Goal: Task Accomplishment & Management: Manage account settings

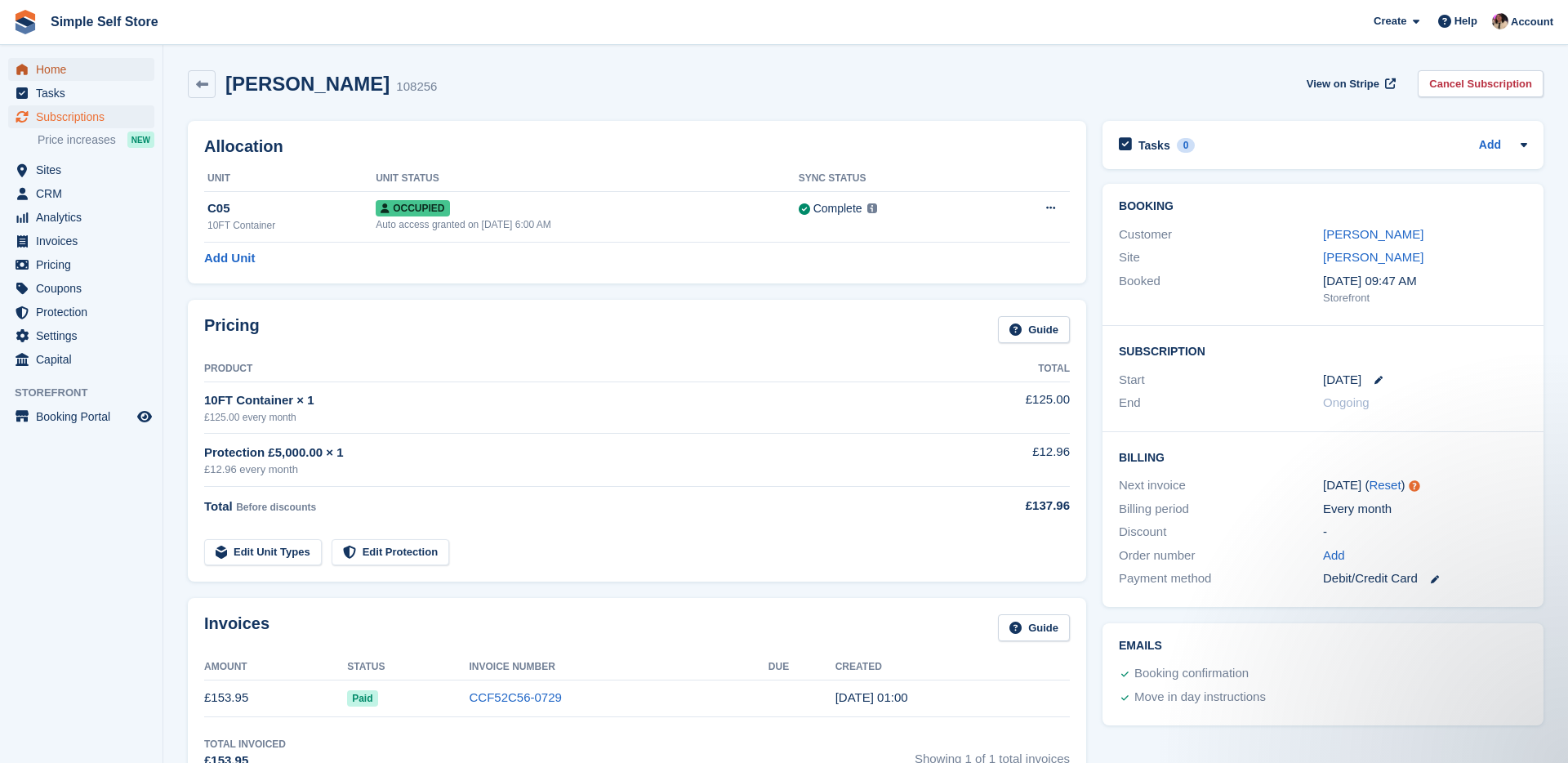
click at [70, 76] on span "Home" at bounding box center [85, 70] width 98 height 23
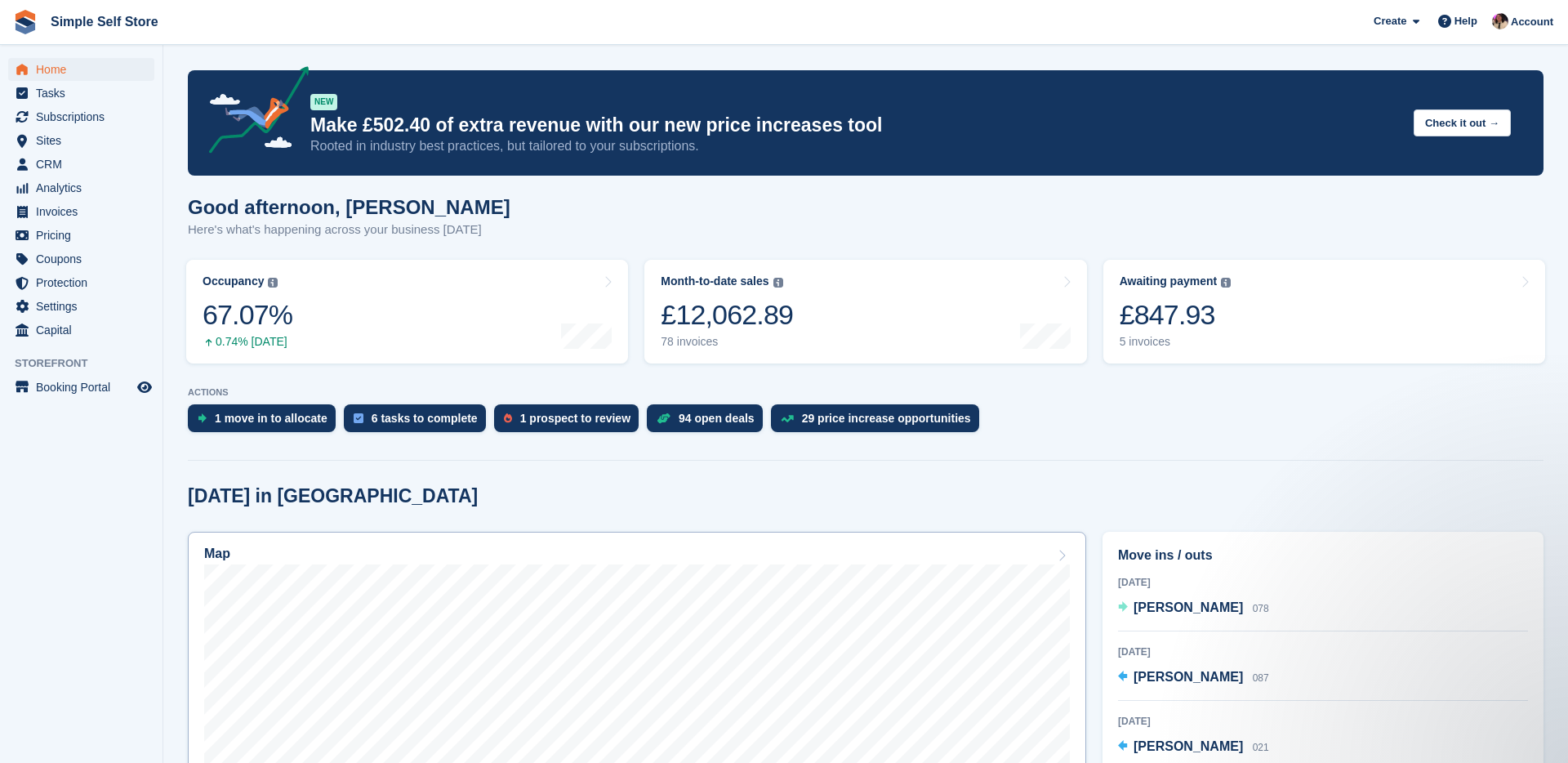
click at [490, 549] on div "Map" at bounding box center [637, 555] width 866 height 18
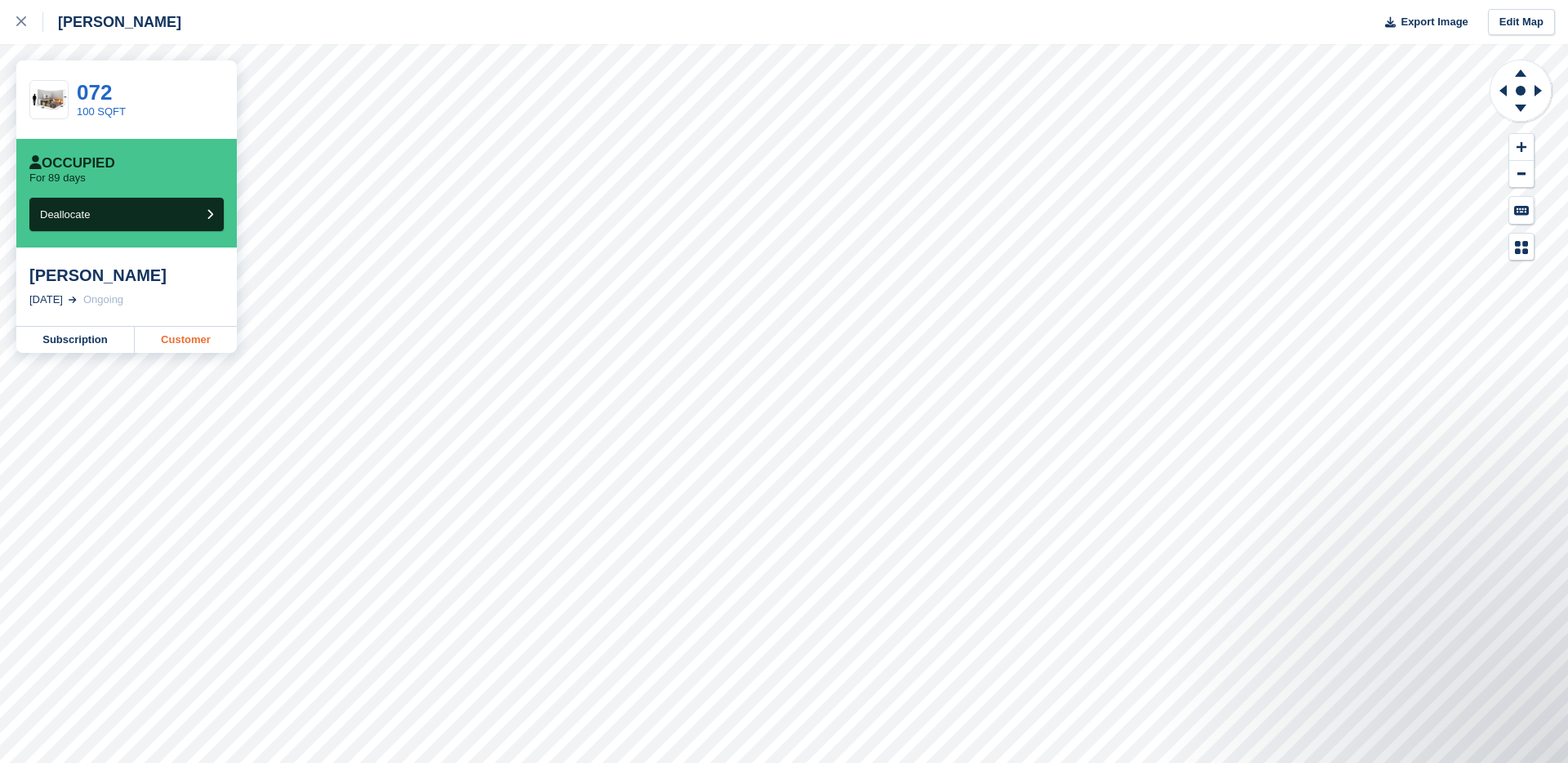
click at [184, 336] on link "Customer" at bounding box center [185, 340] width 102 height 27
click at [24, 21] on icon at bounding box center [20, 20] width 10 height 10
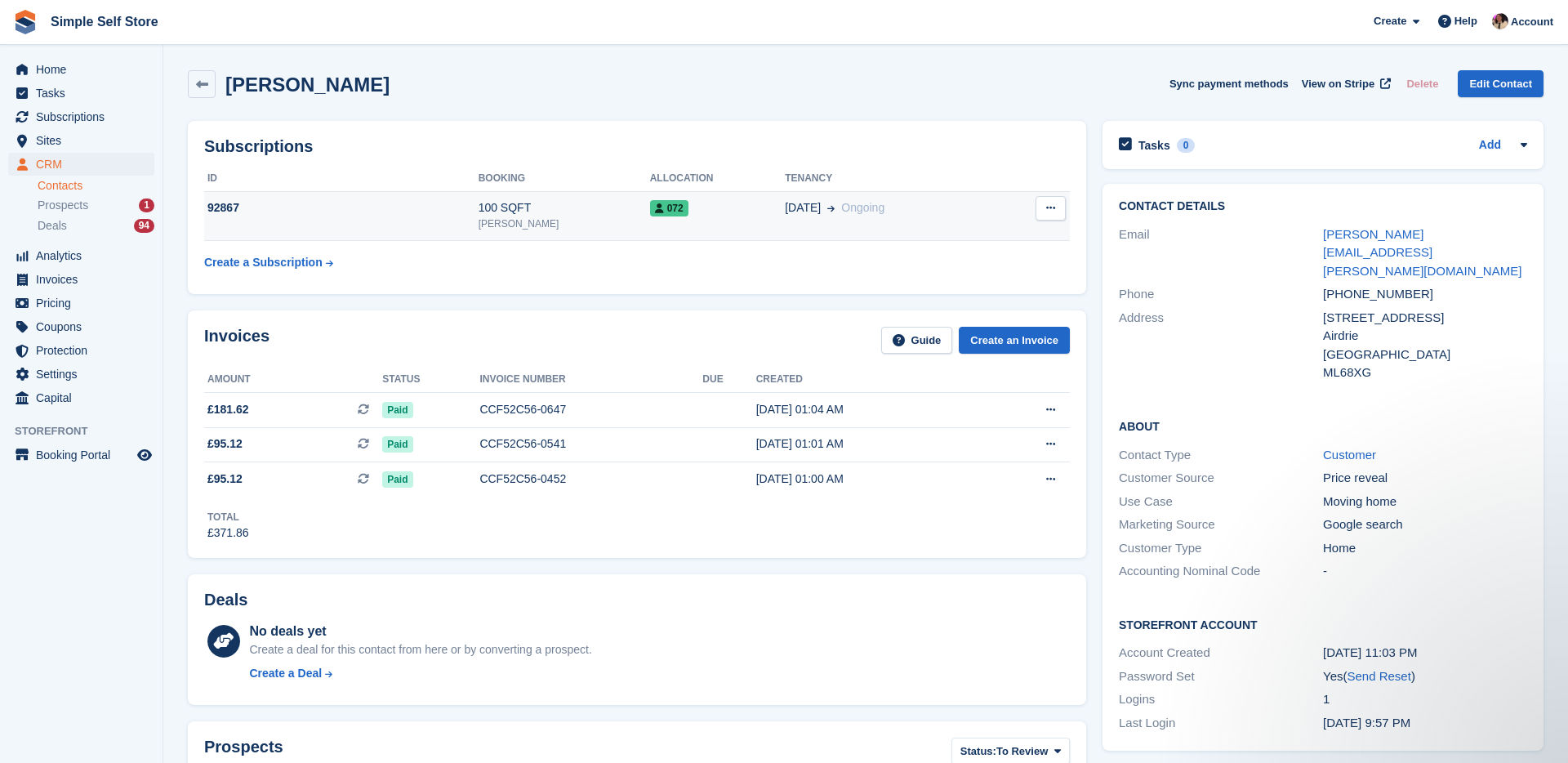
click at [1044, 206] on button at bounding box center [1051, 208] width 30 height 25
click at [1008, 243] on p "Cancel subscription" at bounding box center [987, 240] width 143 height 21
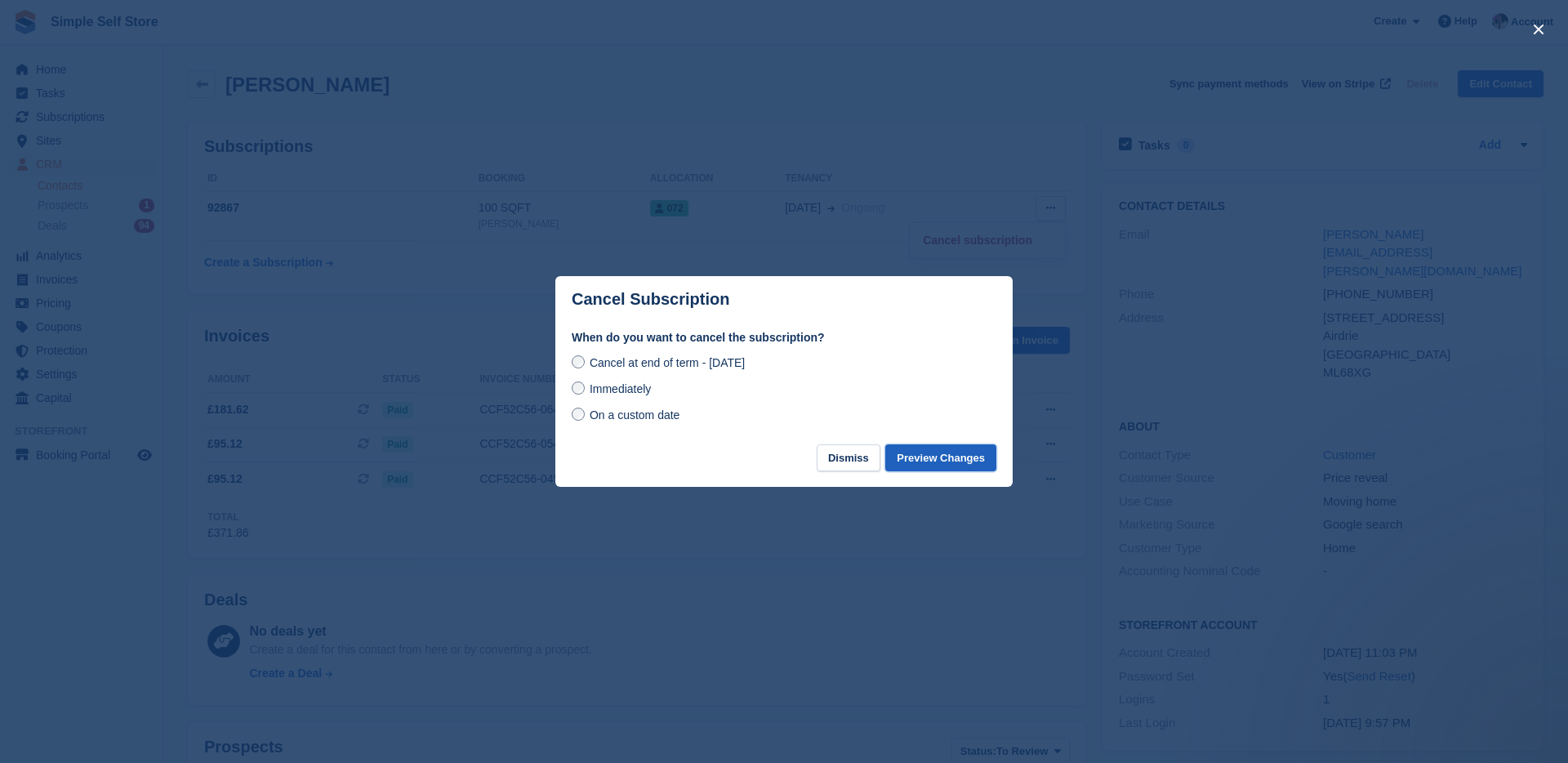
click at [956, 460] on button "Preview Changes" at bounding box center [940, 458] width 111 height 27
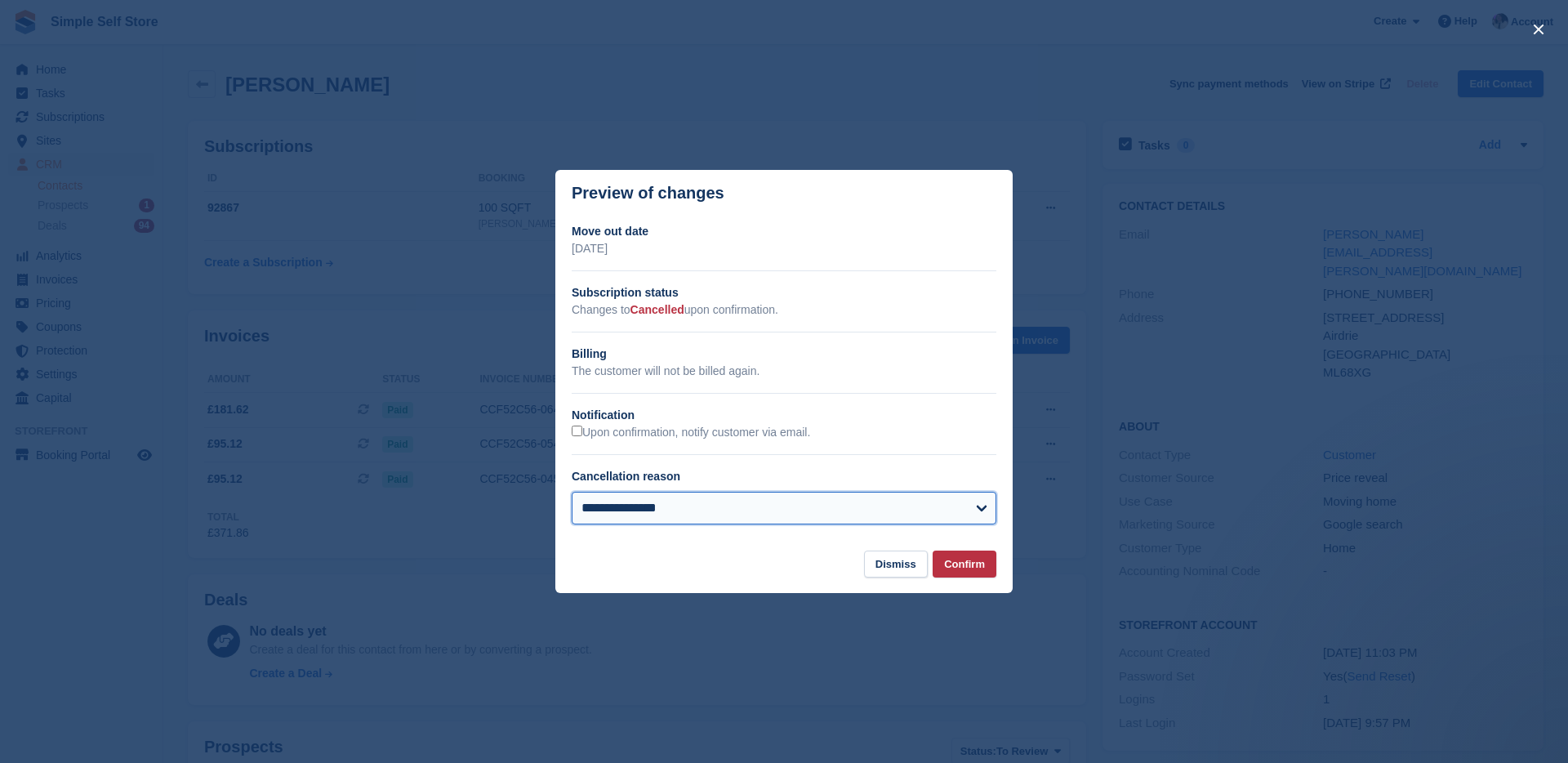
click at [905, 510] on select "**********" at bounding box center [784, 507] width 425 height 33
select select "**********"
click at [572, 491] on select "**********" at bounding box center [784, 507] width 425 height 33
click at [943, 562] on button "Confirm" at bounding box center [965, 564] width 64 height 27
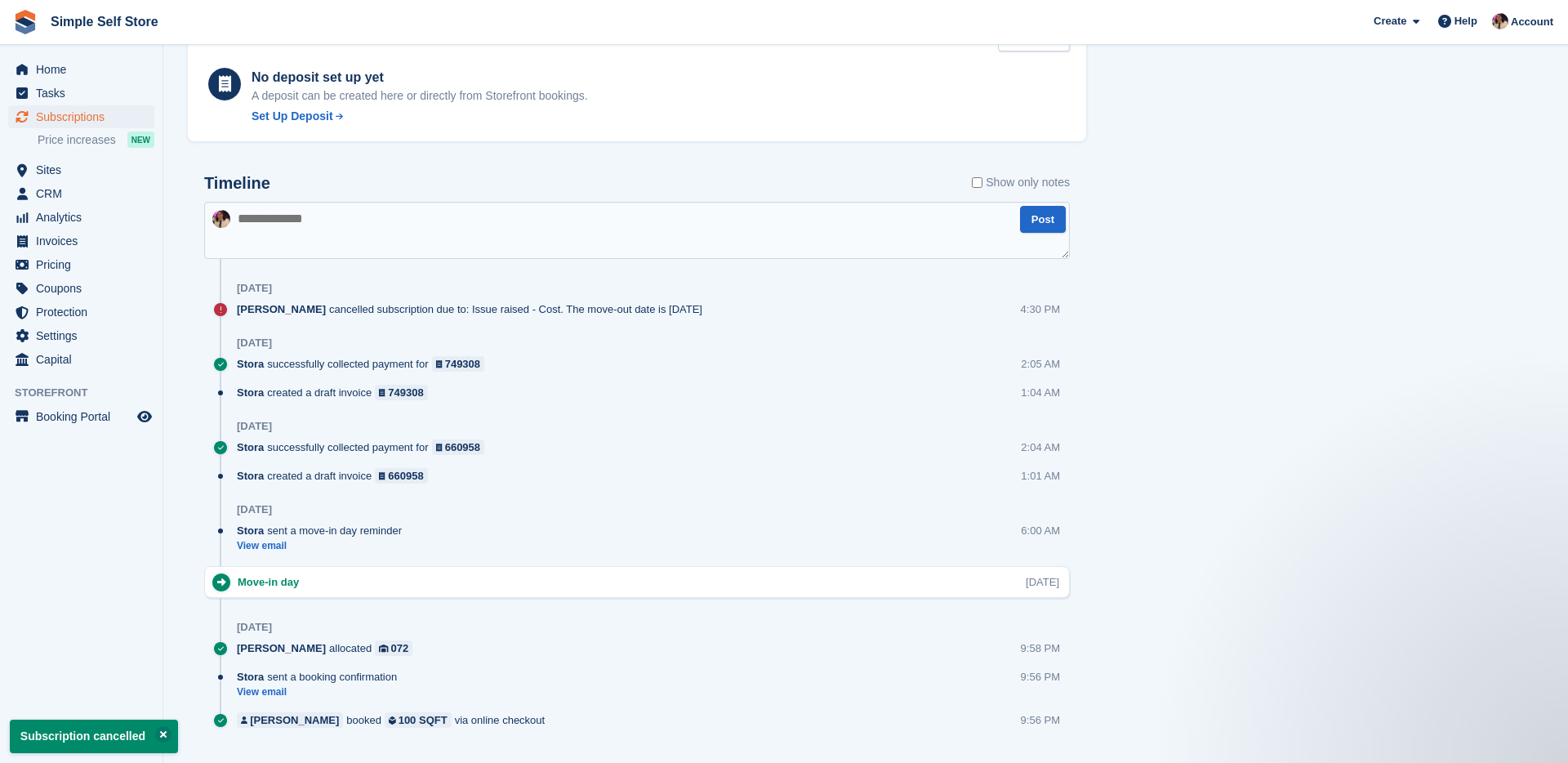
scroll to position [859, 0]
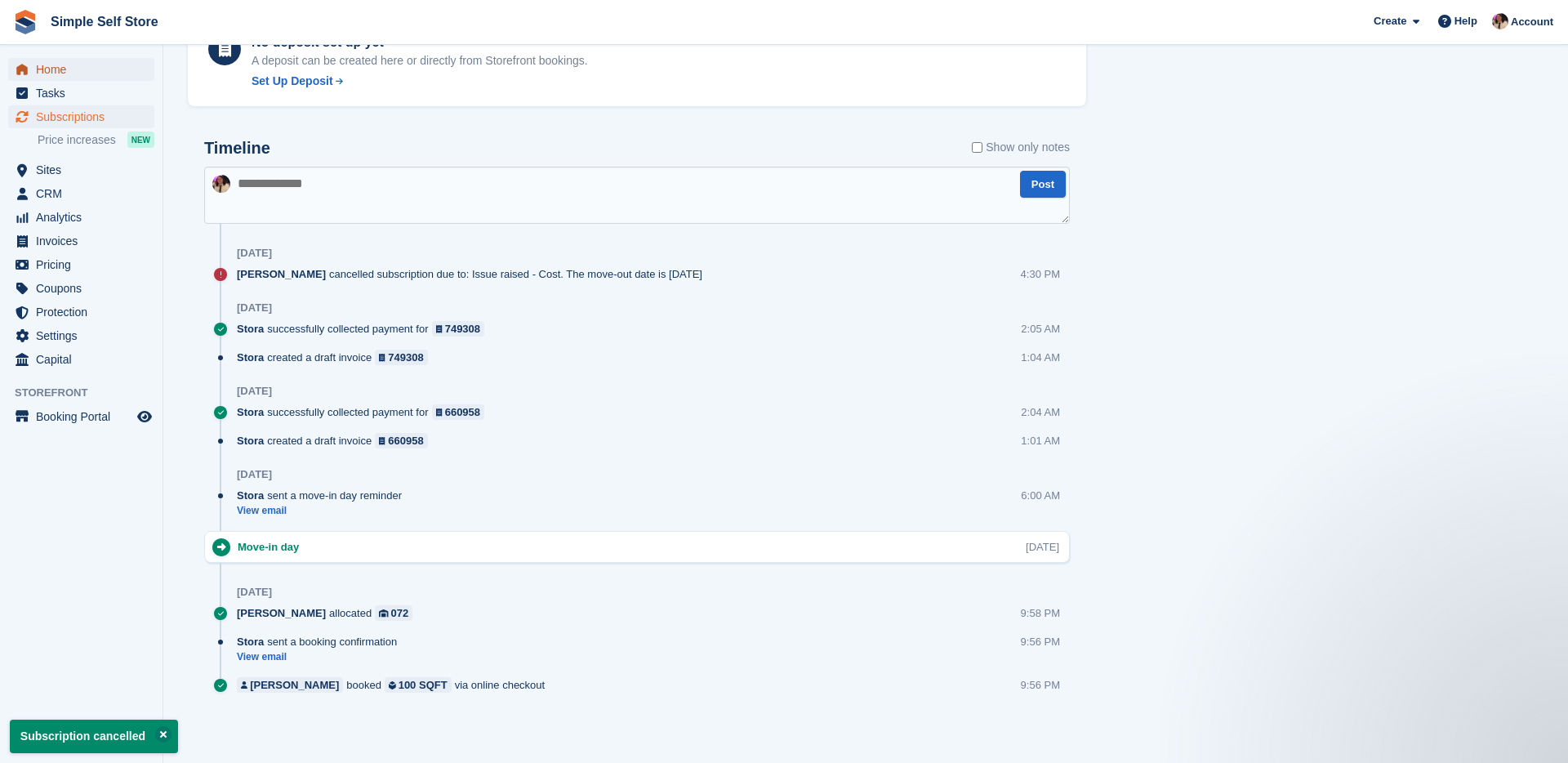
click at [53, 71] on span "Home" at bounding box center [85, 70] width 98 height 23
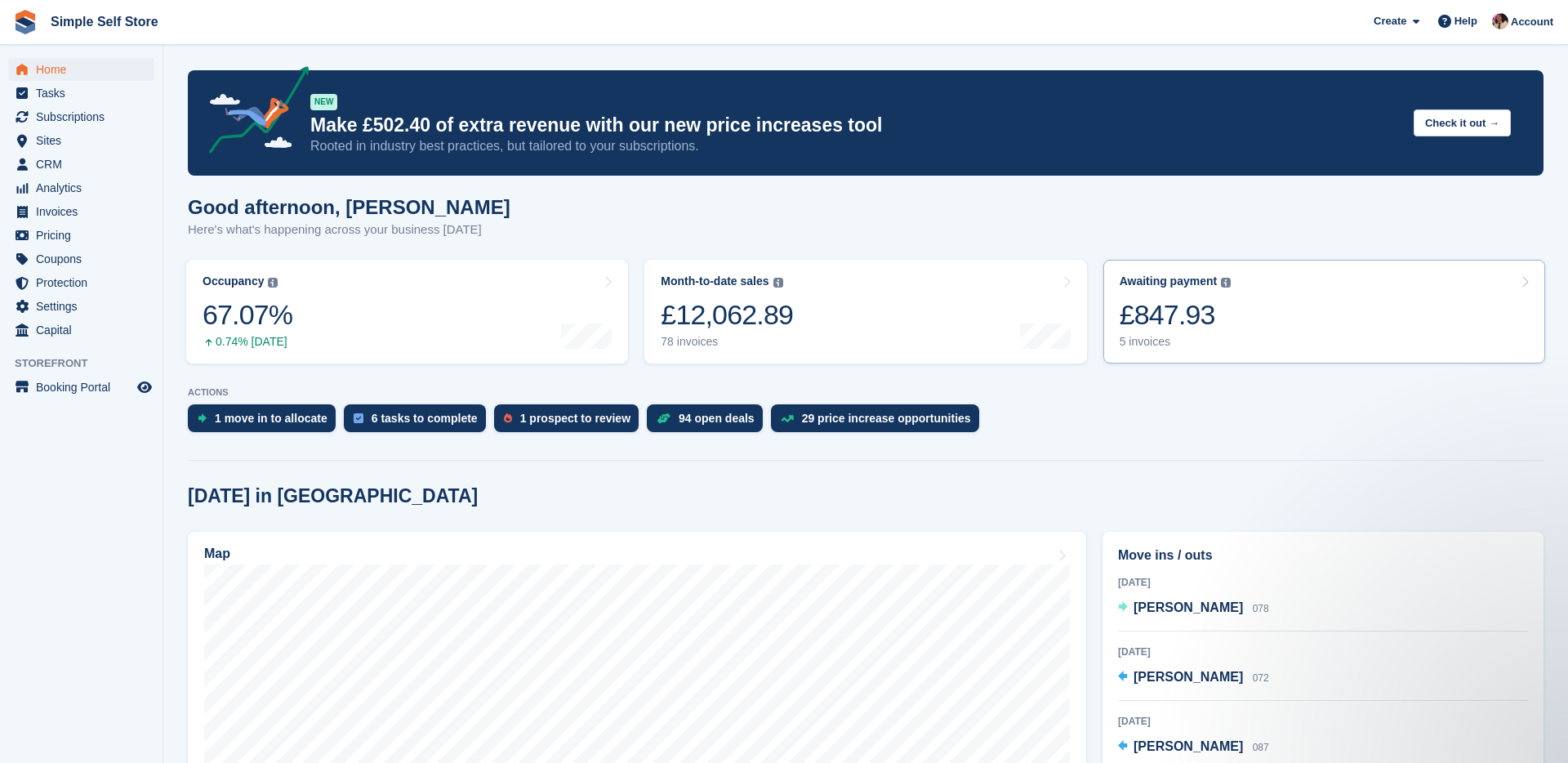
click at [1208, 357] on link "Awaiting payment The total outstanding balance on all open invoices. £847.93 5 …" at bounding box center [1324, 311] width 442 height 104
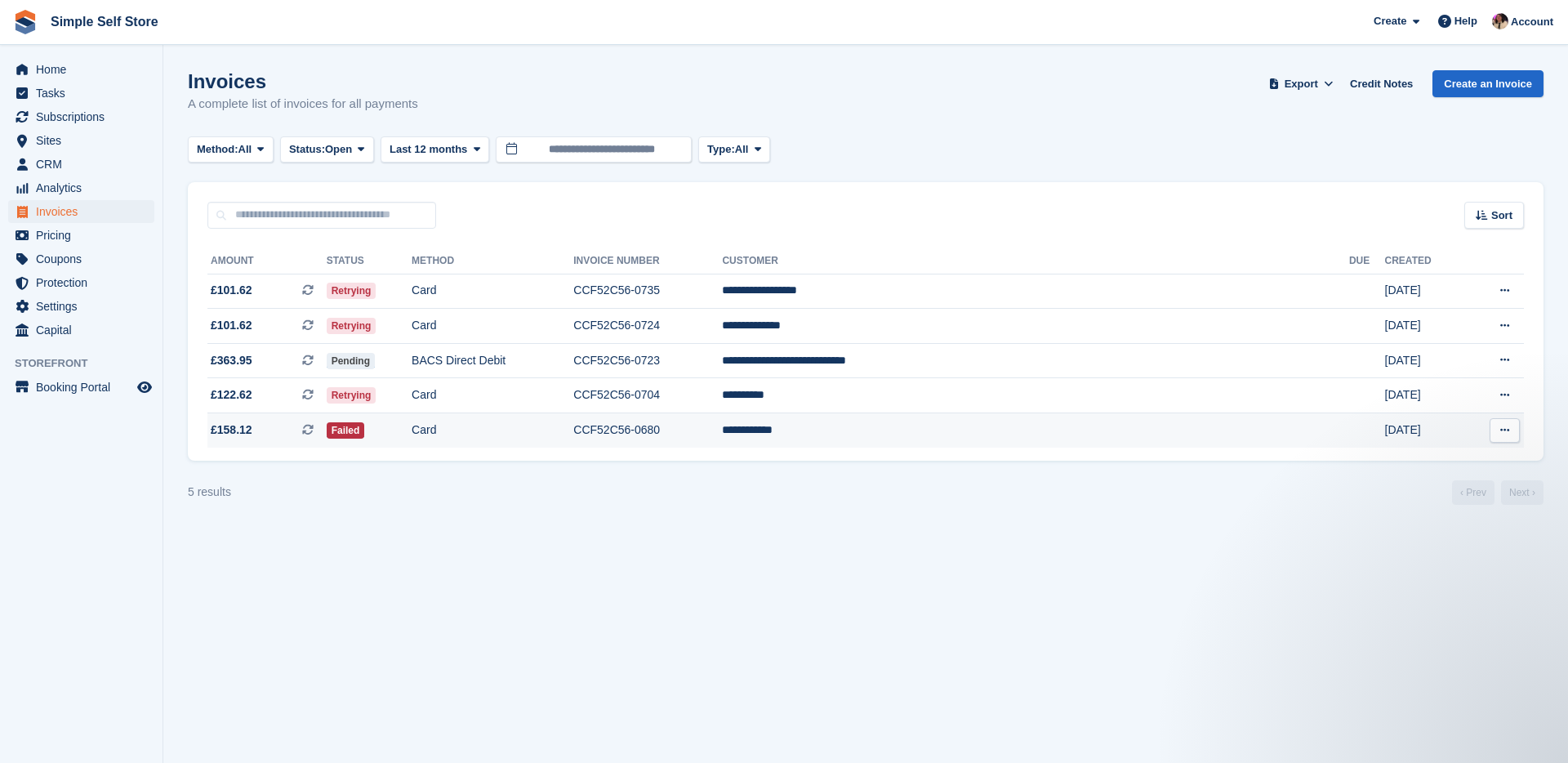
click at [722, 431] on td "CCF52C56-0680" at bounding box center [648, 430] width 149 height 35
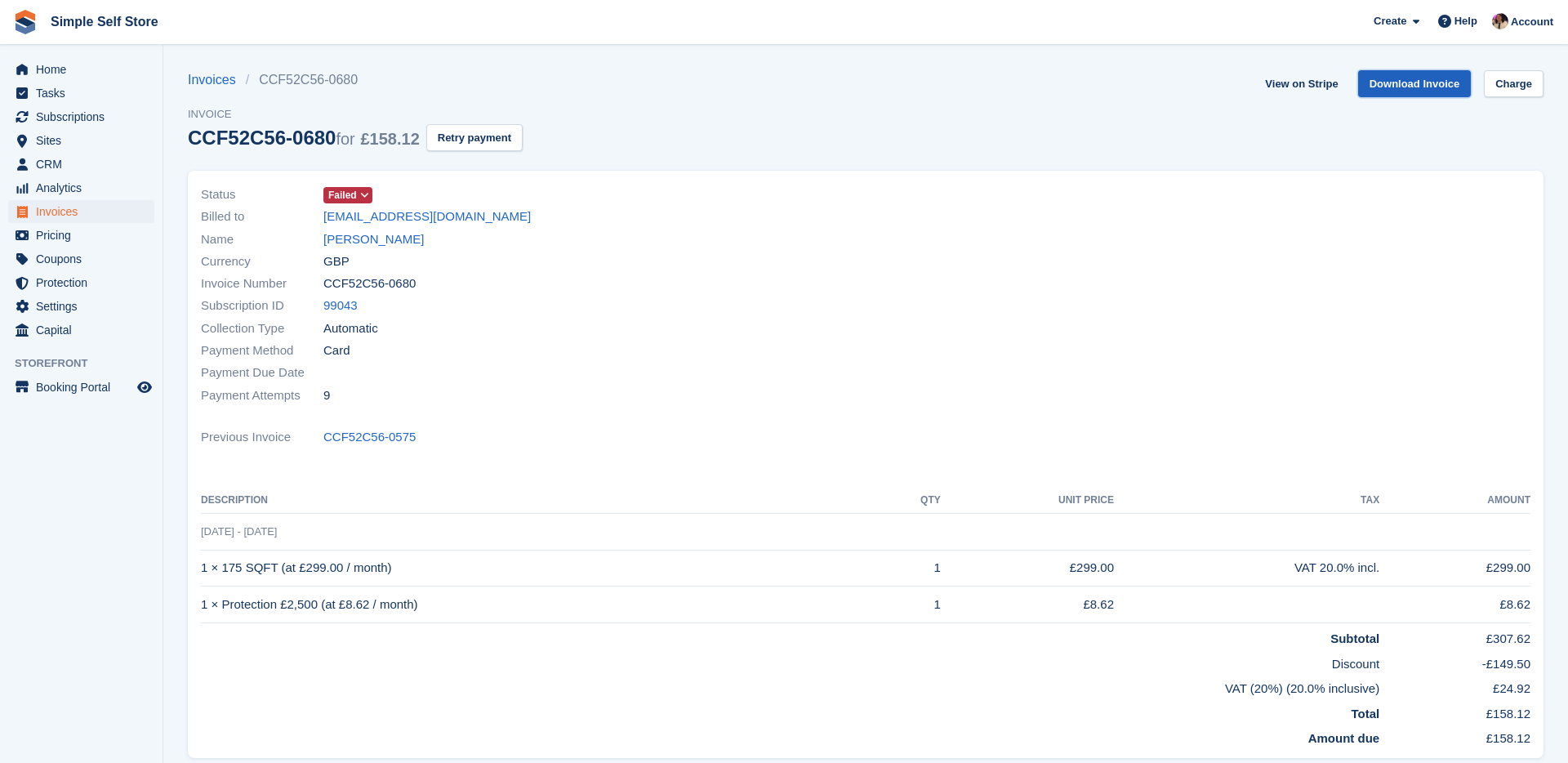
click at [1405, 81] on link "Download Invoice" at bounding box center [1415, 83] width 113 height 27
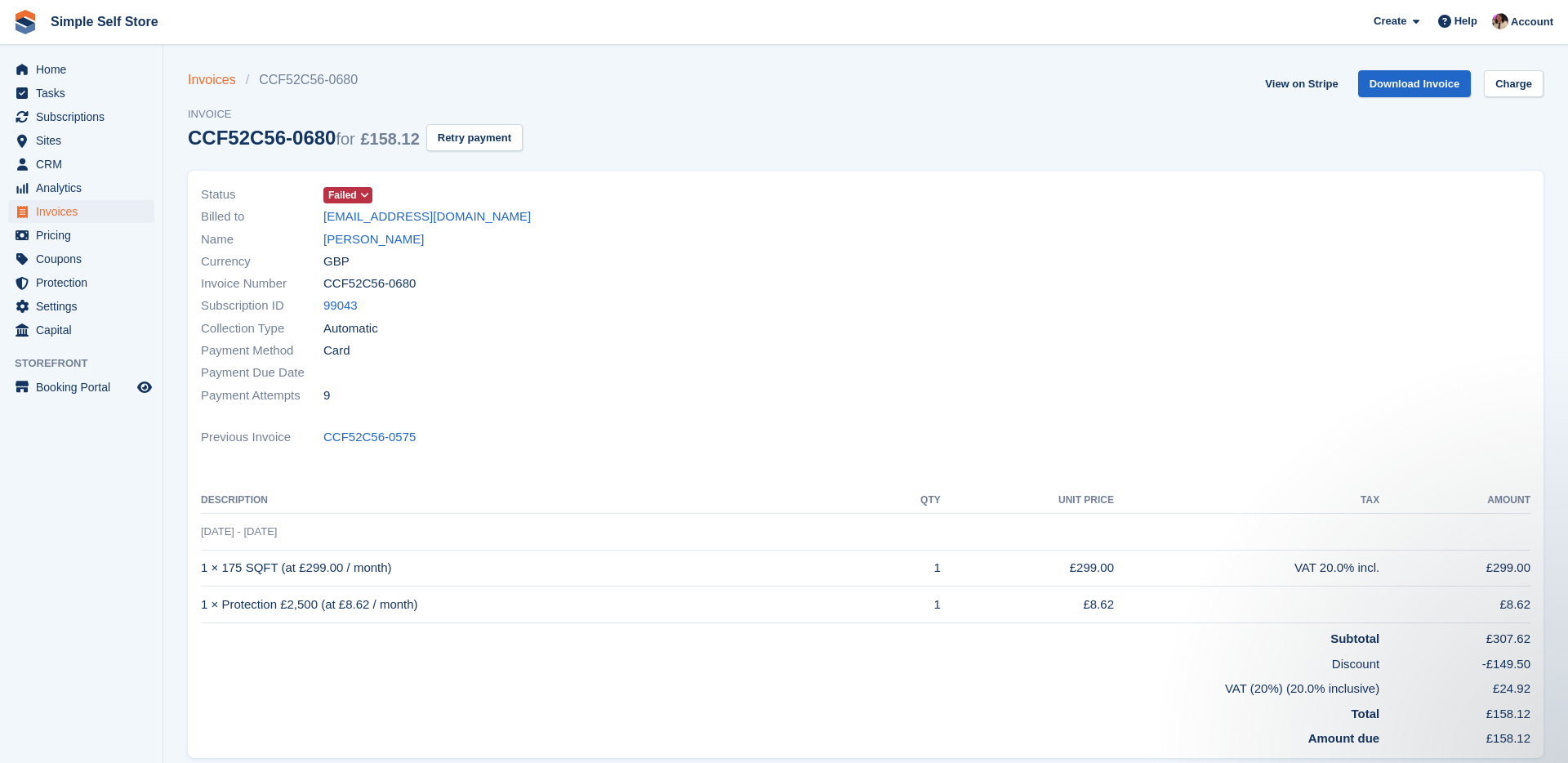
click at [224, 85] on link "Invoices" at bounding box center [217, 80] width 58 height 19
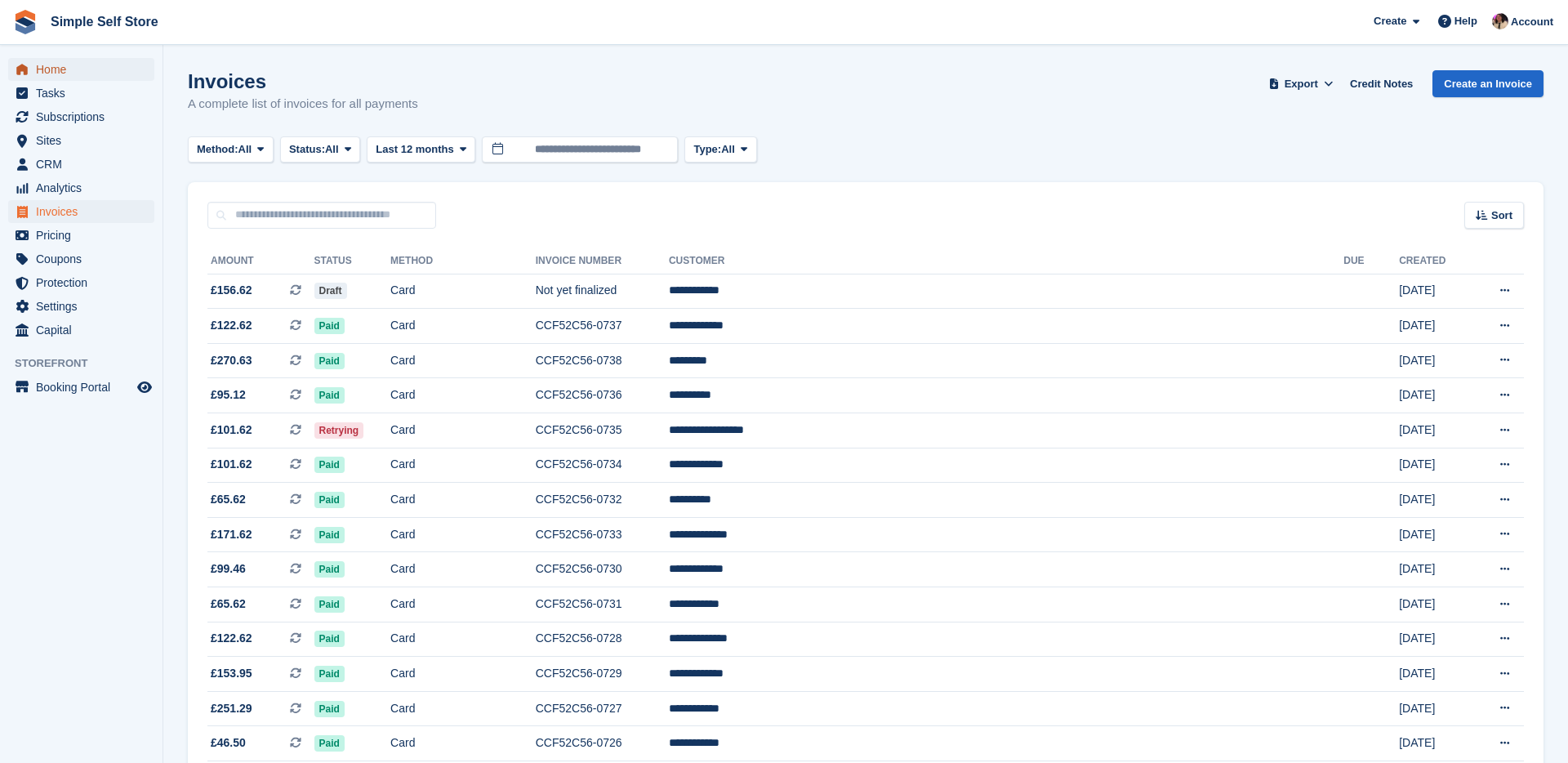
click at [79, 75] on span "Home" at bounding box center [85, 70] width 98 height 23
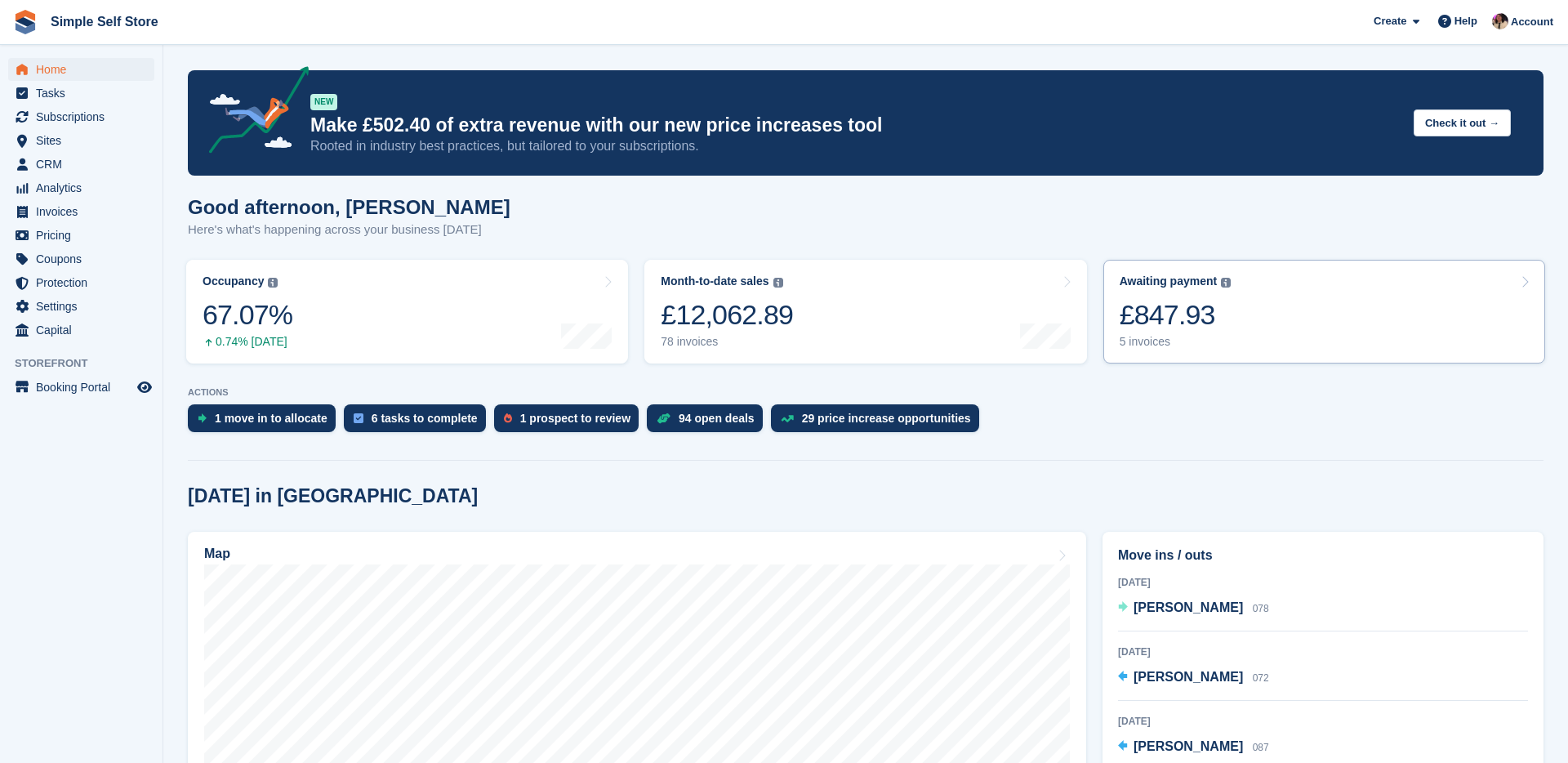
click at [1167, 309] on div "£847.93" at bounding box center [1176, 315] width 112 height 34
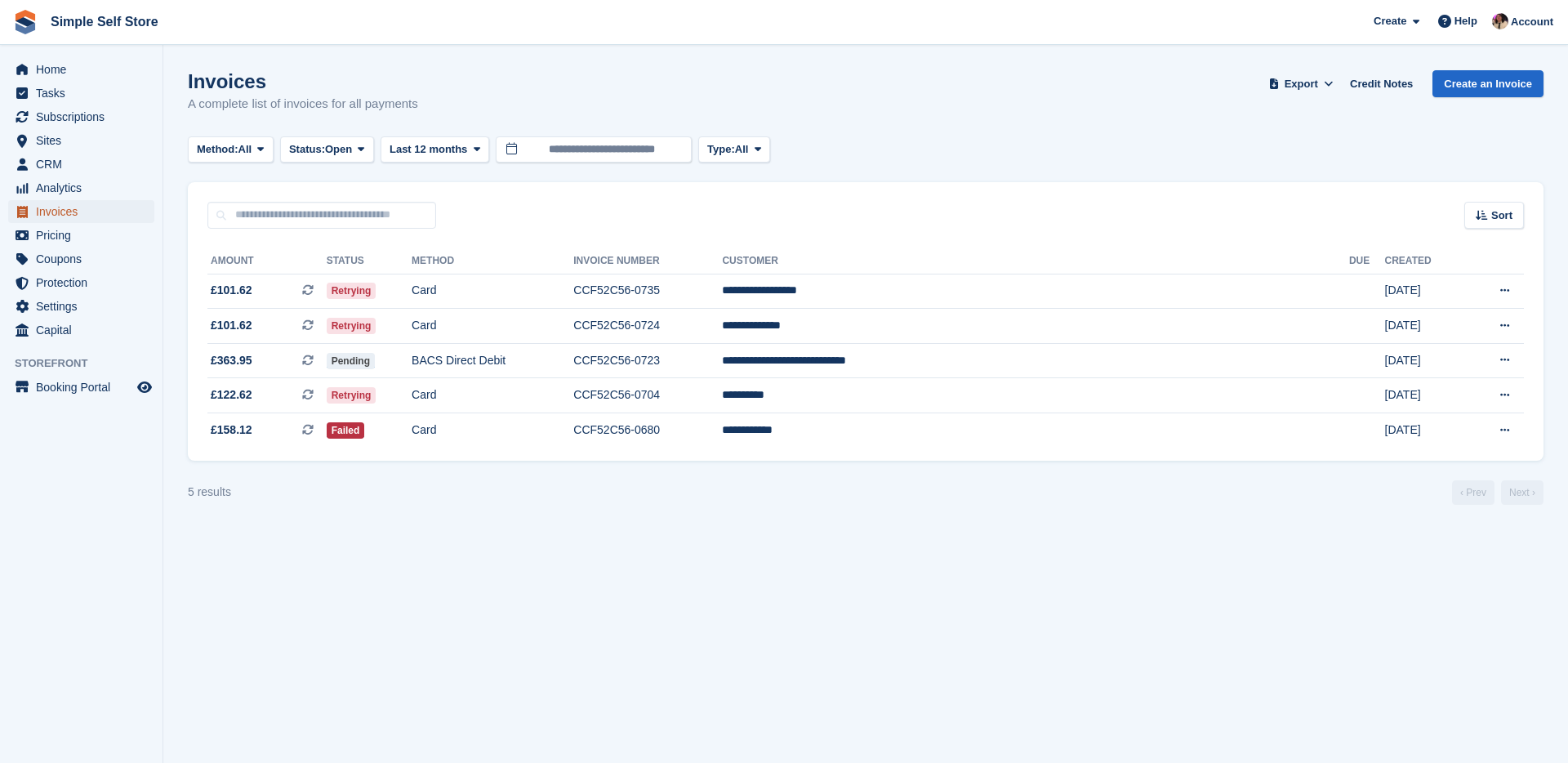
click at [78, 210] on span "Invoices" at bounding box center [85, 212] width 98 height 23
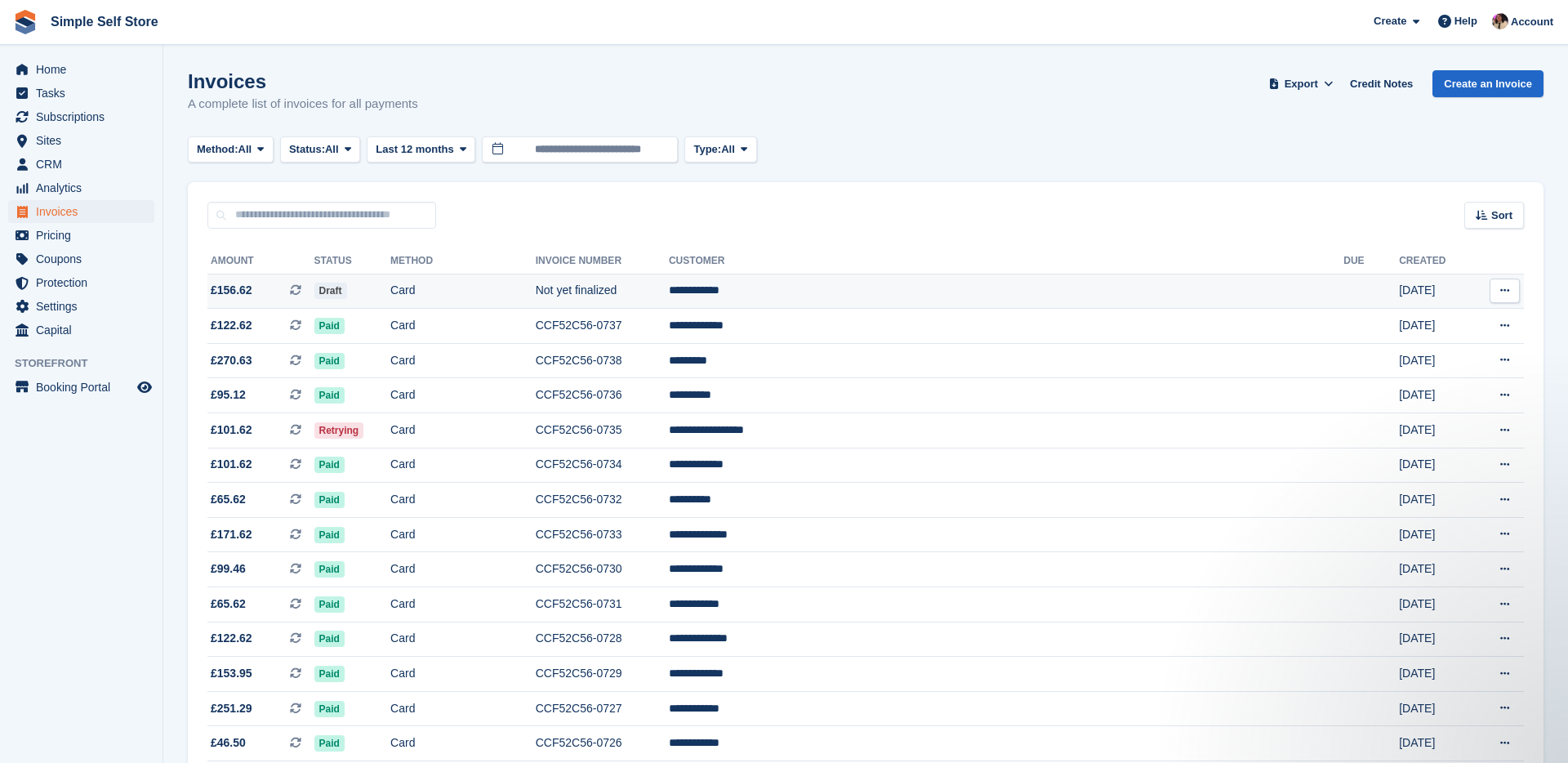
click at [669, 302] on td "Not yet finalized" at bounding box center [602, 291] width 133 height 35
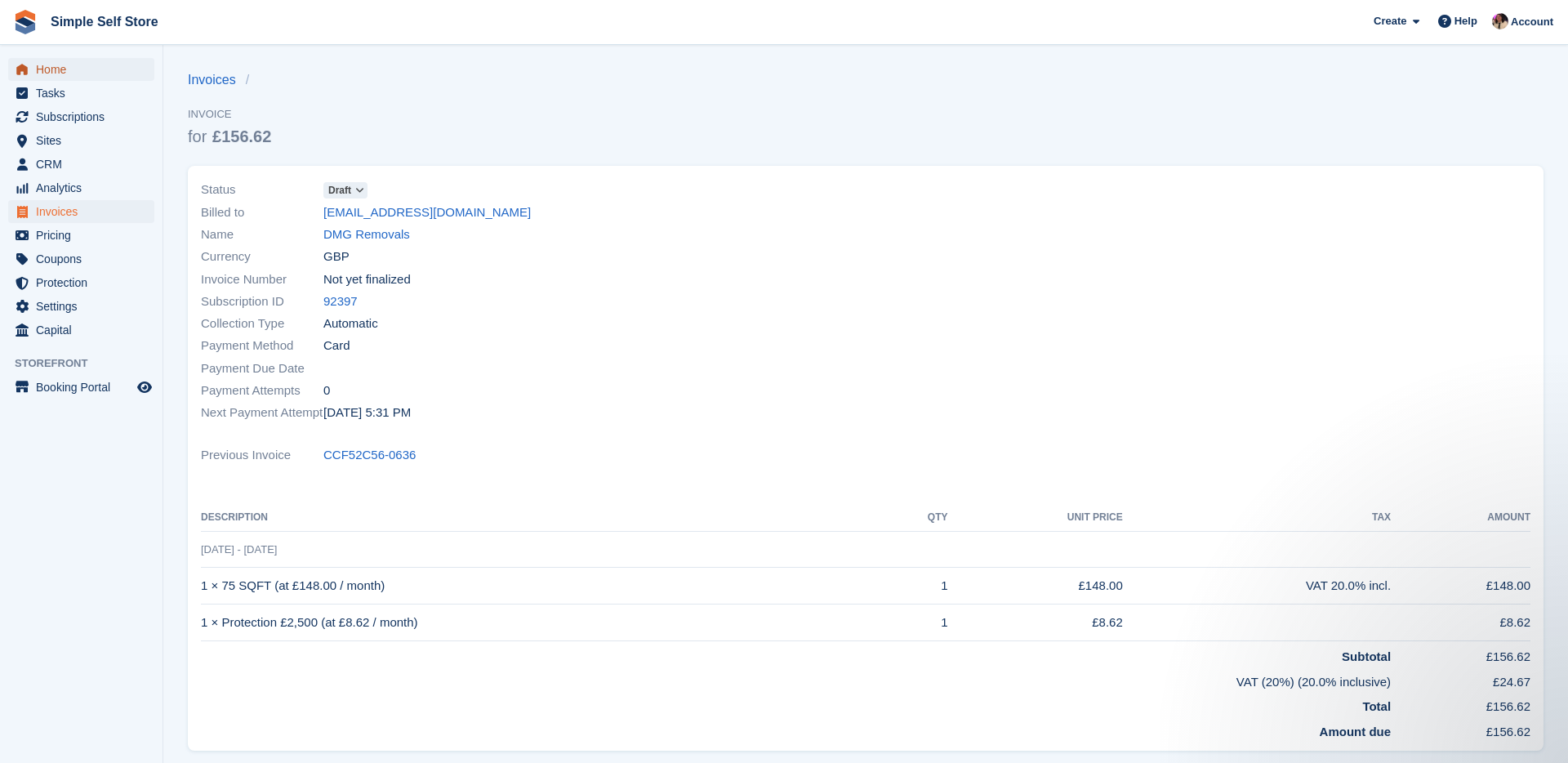
click at [62, 73] on span "Home" at bounding box center [85, 70] width 98 height 23
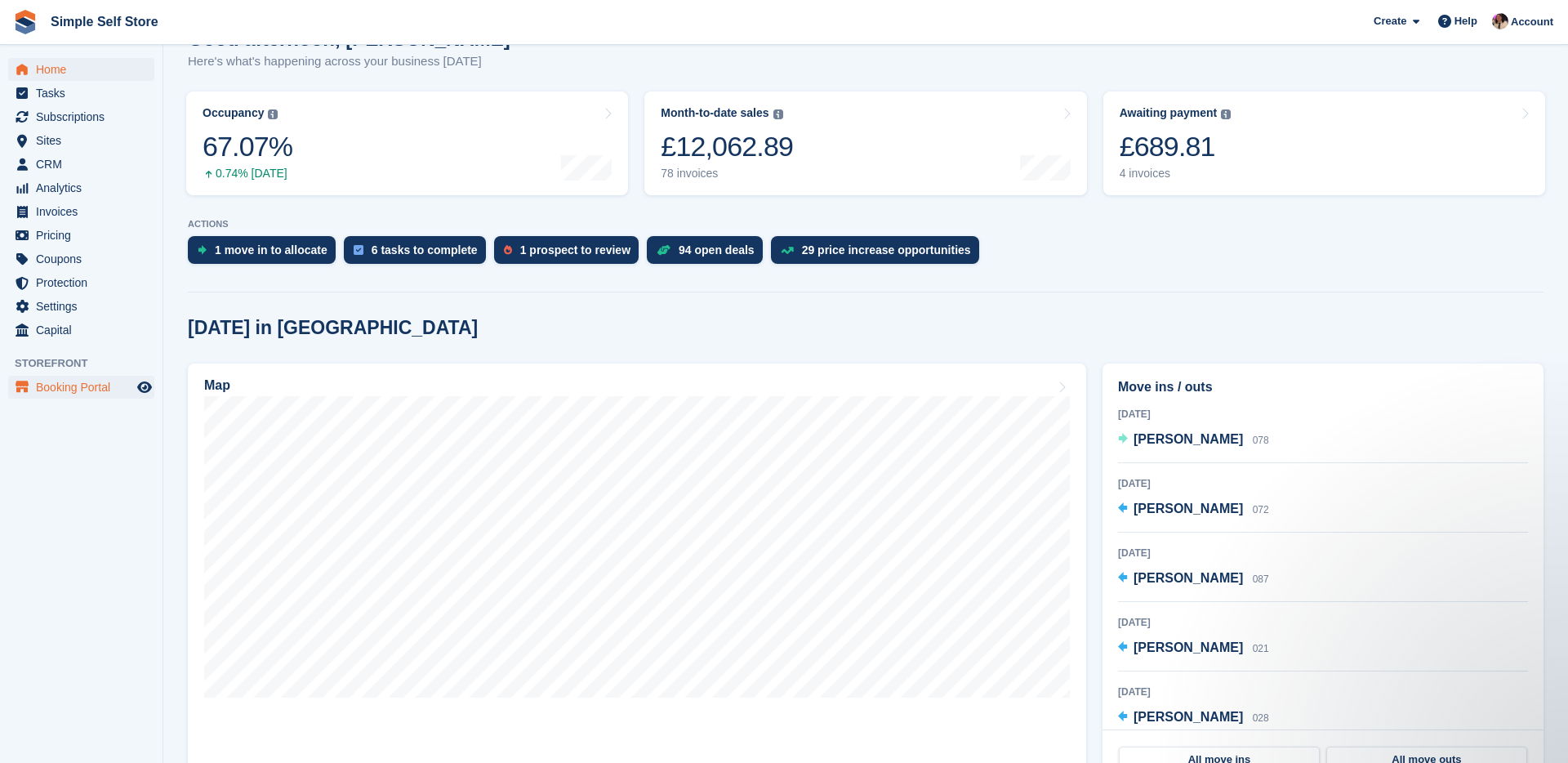
scroll to position [188, 0]
